Goal: Information Seeking & Learning: Learn about a topic

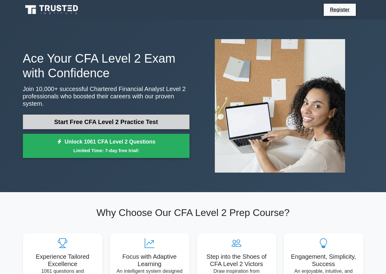
click at [138, 118] on link "Start Free CFA Level 2 Practice Test" at bounding box center [106, 121] width 166 height 15
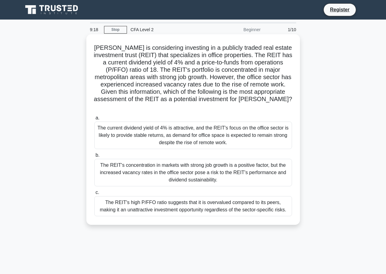
click at [229, 129] on div "The current dividend yield of 4% is attractive, and the REIT's focus on the off…" at bounding box center [193, 134] width 198 height 27
click at [94, 120] on input "a. The current dividend yield of 4% is attractive, and the REIT's focus on the …" at bounding box center [94, 118] width 0 height 4
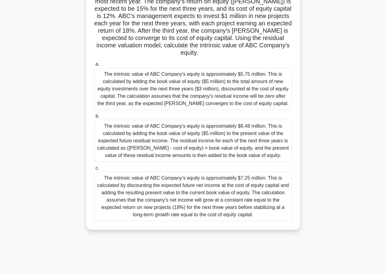
scroll to position [56, 0]
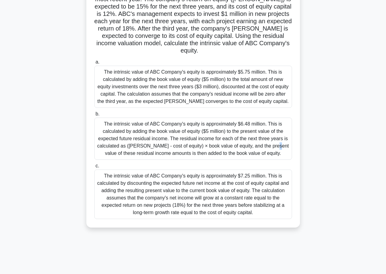
click at [231, 137] on div "The intrinsic value of ABC Company's equity is approximately $6.48 million. Thi…" at bounding box center [193, 138] width 198 height 42
click at [100, 126] on div "The intrinsic value of ABC Company's equity is approximately $6.48 million. Thi…" at bounding box center [193, 138] width 198 height 42
click at [94, 116] on input "b. The intrinsic value of ABC Company's equity is approximately $6.48 million. …" at bounding box center [94, 114] width 0 height 4
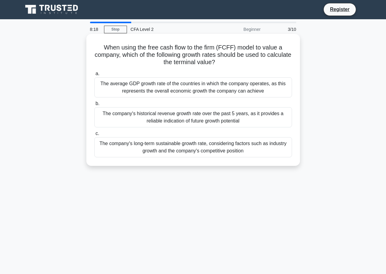
scroll to position [0, 0]
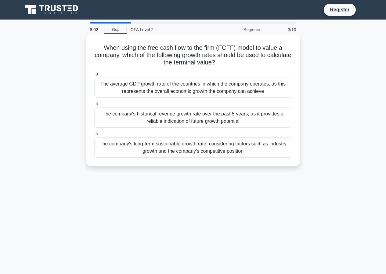
click at [140, 122] on div "The company's historical revenue growth rate over the past 5 years, as it provi…" at bounding box center [193, 117] width 198 height 20
click at [94, 106] on input "b. The company's historical revenue growth rate over the past 5 years, as it pr…" at bounding box center [94, 104] width 0 height 4
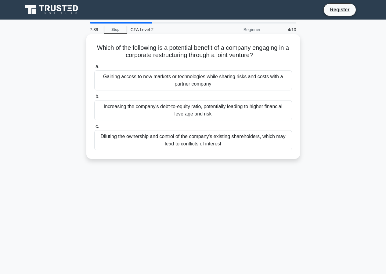
click at [190, 86] on div "Gaining access to new markets or technologies while sharing risks and costs wit…" at bounding box center [193, 80] width 198 height 20
click at [109, 83] on div "Gaining access to new markets or technologies while sharing risks and costs wit…" at bounding box center [193, 80] width 198 height 20
click at [94, 69] on input "a. Gaining access to new markets or technologies while sharing risks and costs …" at bounding box center [94, 67] width 0 height 4
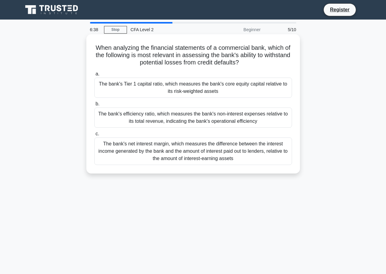
click at [126, 146] on div "The bank's net interest margin, which measures the difference between the inter…" at bounding box center [193, 150] width 198 height 27
click at [94, 136] on input "c. The bank's net interest margin, which measures the difference between the in…" at bounding box center [94, 134] width 0 height 4
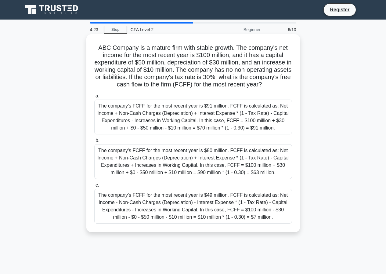
click at [105, 223] on div "The company's FCFF for the most recent year is $49 million. FCFF is calculated …" at bounding box center [193, 205] width 198 height 35
click at [94, 187] on input "c. The company's FCFF for the most recent year is $49 million. FCFF is calculat…" at bounding box center [94, 185] width 0 height 4
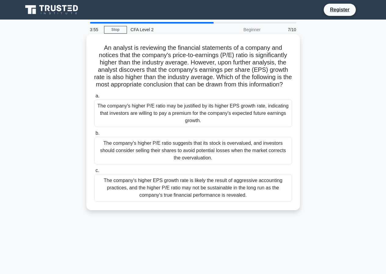
click at [249, 159] on div "The company's higher P/E ratio suggests that its stock is overvalued, and inves…" at bounding box center [193, 150] width 198 height 27
click at [94, 135] on input "b. The company's higher P/E ratio suggests that its stock is overvalued, and in…" at bounding box center [94, 133] width 0 height 4
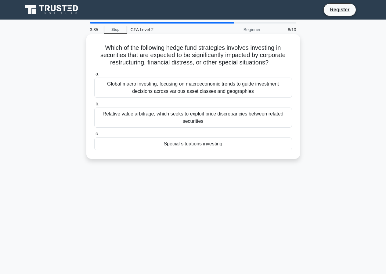
click at [146, 146] on div "Special situations investing" at bounding box center [193, 143] width 198 height 13
click at [94, 136] on input "c. Special situations investing" at bounding box center [94, 134] width 0 height 4
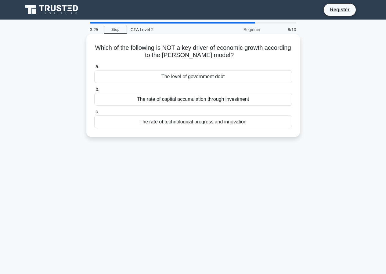
click at [244, 75] on div "The level of government debt" at bounding box center [193, 76] width 198 height 13
click at [94, 69] on input "a. The level of government debt" at bounding box center [94, 67] width 0 height 4
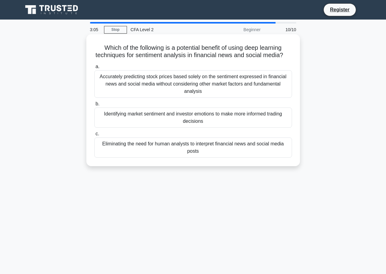
click at [255, 88] on div "Accurately predicting stock prices based solely on the sentiment expressed in f…" at bounding box center [193, 83] width 198 height 27
click at [94, 69] on input "a. Accurately predicting stock prices based solely on the sentiment expressed i…" at bounding box center [94, 67] width 0 height 4
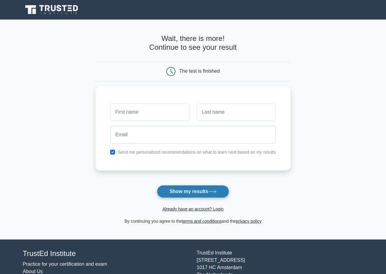
click at [207, 191] on button "Show my results" at bounding box center [193, 191] width 72 height 13
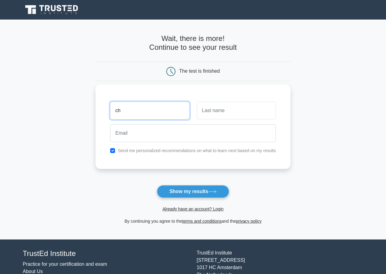
type input "c"
type input "bella"
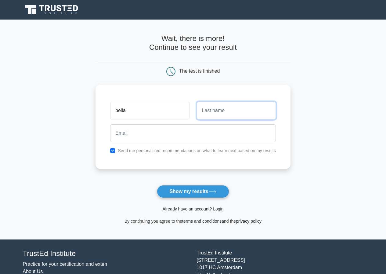
click at [209, 113] on input "text" at bounding box center [236, 111] width 79 height 18
type input "blessing"
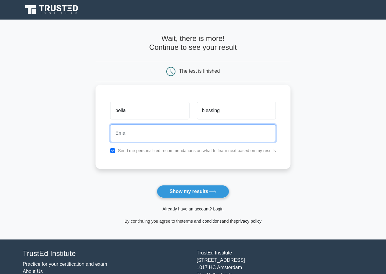
click at [201, 131] on input "email" at bounding box center [193, 133] width 166 height 18
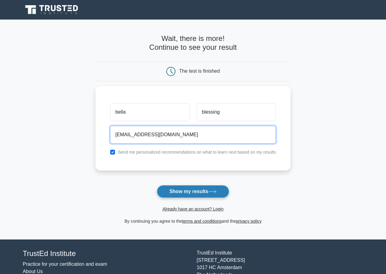
type input "kachiscent@gmail.com"
click at [210, 190] on button "Show my results" at bounding box center [193, 191] width 72 height 13
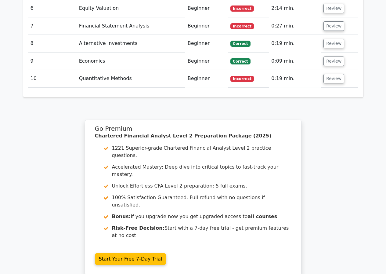
scroll to position [1008, 0]
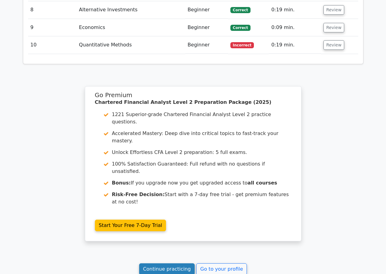
click at [161, 263] on link "Continue practicing" at bounding box center [167, 269] width 56 height 12
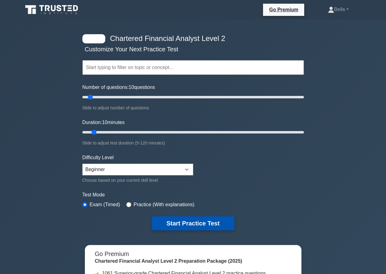
click at [221, 221] on button "Start Practice Test" at bounding box center [193, 223] width 82 height 14
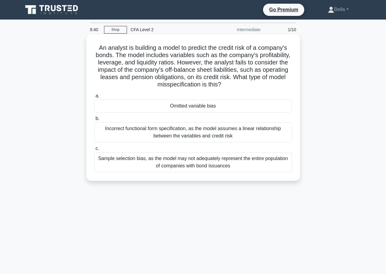
click at [169, 166] on div "Sample selection bias, as the model may not adequately represent the entire pop…" at bounding box center [193, 162] width 198 height 20
click at [94, 150] on input "c. Sample selection bias, as the model may not adequately represent the entire …" at bounding box center [94, 148] width 0 height 4
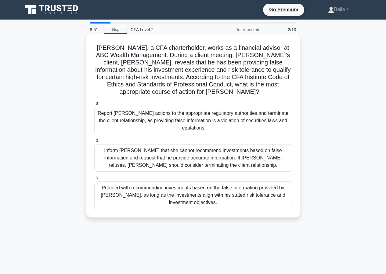
click at [152, 126] on div "Report Mr. Smith's actions to the appropriate regulatory authorities and termin…" at bounding box center [193, 120] width 198 height 27
click at [94, 105] on input "a. Report Mr. Smith's actions to the appropriate regulatory authorities and ter…" at bounding box center [94, 103] width 0 height 4
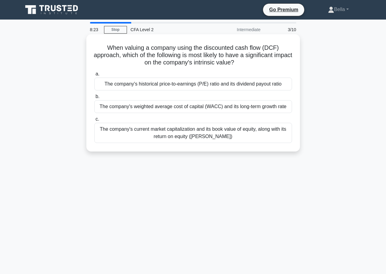
click at [195, 87] on div "The company's historical price-to-earnings (P/E) ratio and its dividend payout …" at bounding box center [193, 83] width 198 height 13
click at [94, 76] on input "a. The company's historical price-to-earnings (P/E) ratio and its dividend payo…" at bounding box center [94, 74] width 0 height 4
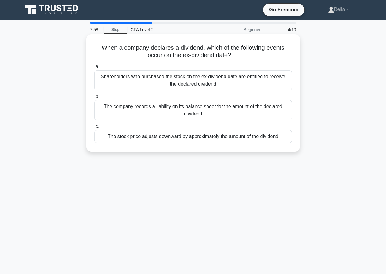
click at [177, 83] on div "Shareholders who purchased the stock on the ex-dividend date are entitled to re…" at bounding box center [193, 80] width 198 height 20
click at [94, 69] on input "a. Shareholders who purchased the stock on the ex-dividend date are entitled to…" at bounding box center [94, 67] width 0 height 4
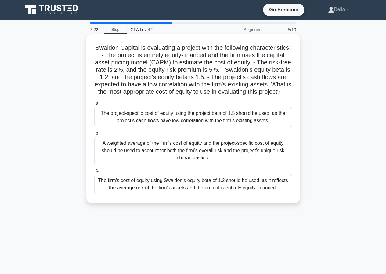
click at [255, 188] on div "The firm's cost of equity using Swaldon's equity beta of 1.2 should be used, as…" at bounding box center [193, 184] width 198 height 20
click at [94, 172] on input "c. The firm's cost of equity using Swaldon's equity beta of 1.2 should be used,…" at bounding box center [94, 170] width 0 height 4
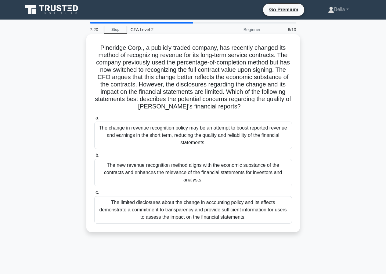
click at [151, 140] on div "The change in revenue recognition policy may be an attempt to boost reported re…" at bounding box center [193, 134] width 198 height 27
click at [94, 120] on input "a. The change in revenue recognition policy may be an attempt to boost reported…" at bounding box center [94, 118] width 0 height 4
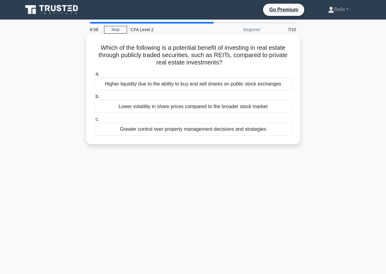
click at [149, 84] on div "Higher liquidity due to the ability to buy and sell shares on public stock exch…" at bounding box center [193, 83] width 198 height 13
click at [94, 76] on input "a. Higher liquidity due to the ability to buy and sell shares on public stock e…" at bounding box center [94, 74] width 0 height 4
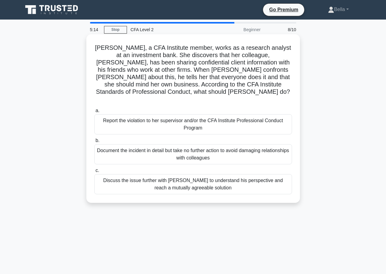
click at [136, 115] on div "Report the violation to her supervisor and/or the CFA Institute Professional Co…" at bounding box center [193, 124] width 198 height 20
click at [94, 113] on input "a. Report the violation to her supervisor and/or the CFA Institute Professional…" at bounding box center [94, 111] width 0 height 4
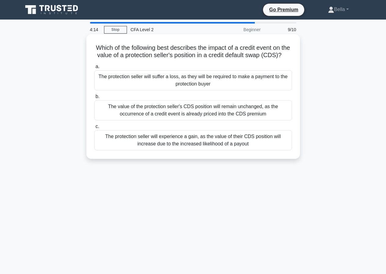
click at [220, 87] on div "The protection seller will suffer a loss, as they will be required to make a pa…" at bounding box center [193, 80] width 198 height 20
click at [94, 69] on input "a. The protection seller will suffer a loss, as they will be required to make a…" at bounding box center [94, 67] width 0 height 4
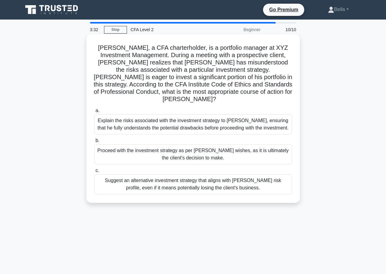
click at [140, 120] on div "Explain the risks associated with the investment strategy to Mr. Anderson, ensu…" at bounding box center [193, 124] width 198 height 20
click at [94, 113] on input "a. Explain the risks associated with the investment strategy to Mr. Anderson, e…" at bounding box center [94, 111] width 0 height 4
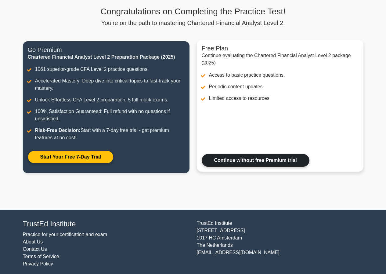
scroll to position [46, 0]
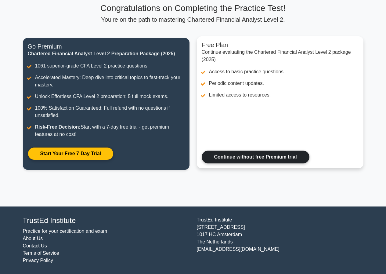
click at [248, 155] on link "Continue without free Premium trial" at bounding box center [256, 156] width 108 height 13
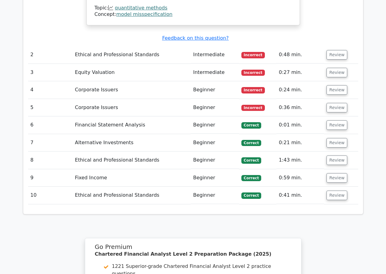
scroll to position [666, 0]
